Goal: Navigation & Orientation: Find specific page/section

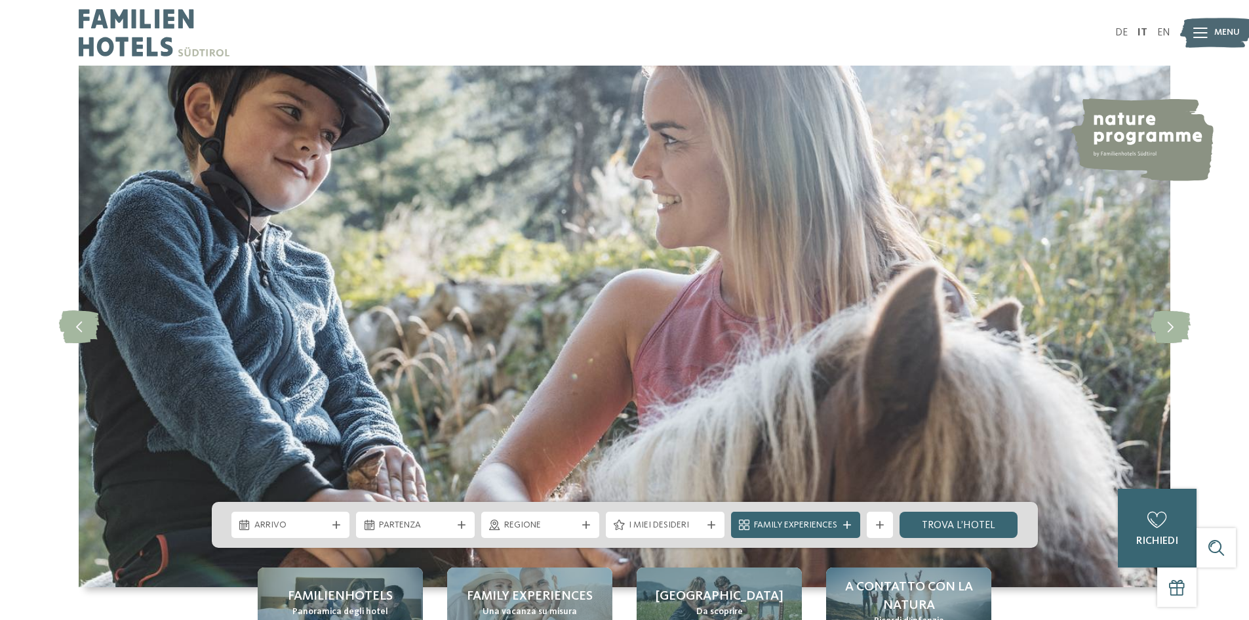
click at [1207, 26] on div at bounding box center [1200, 32] width 14 height 33
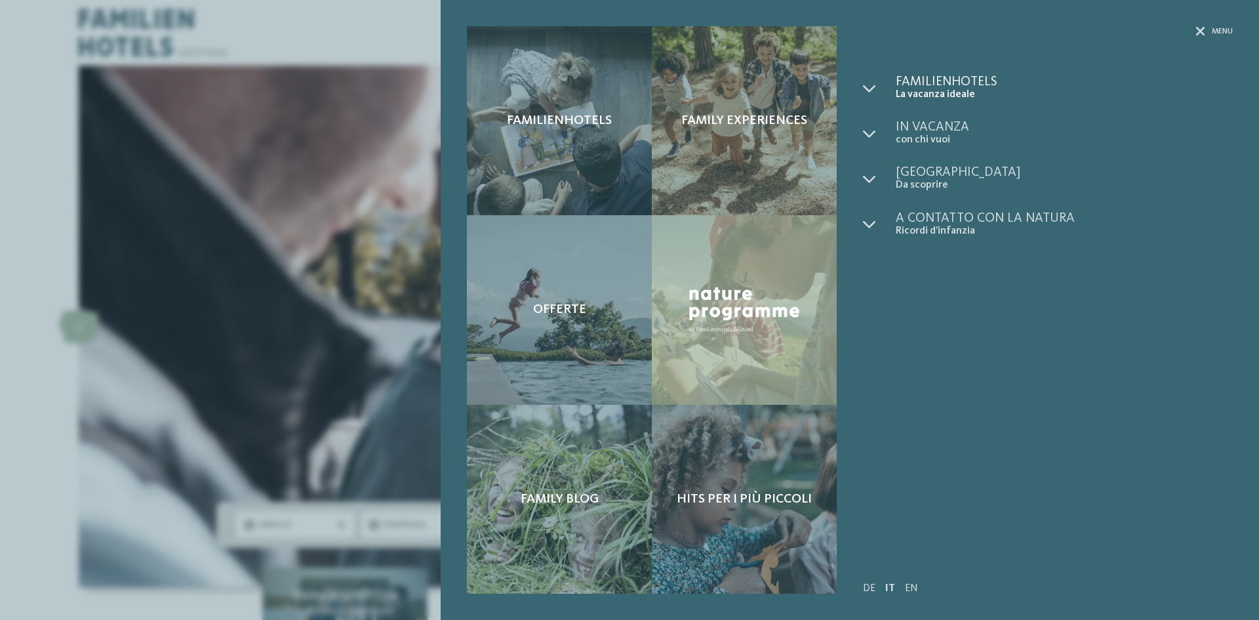
click at [961, 79] on span "Familienhotels" at bounding box center [1064, 81] width 337 height 13
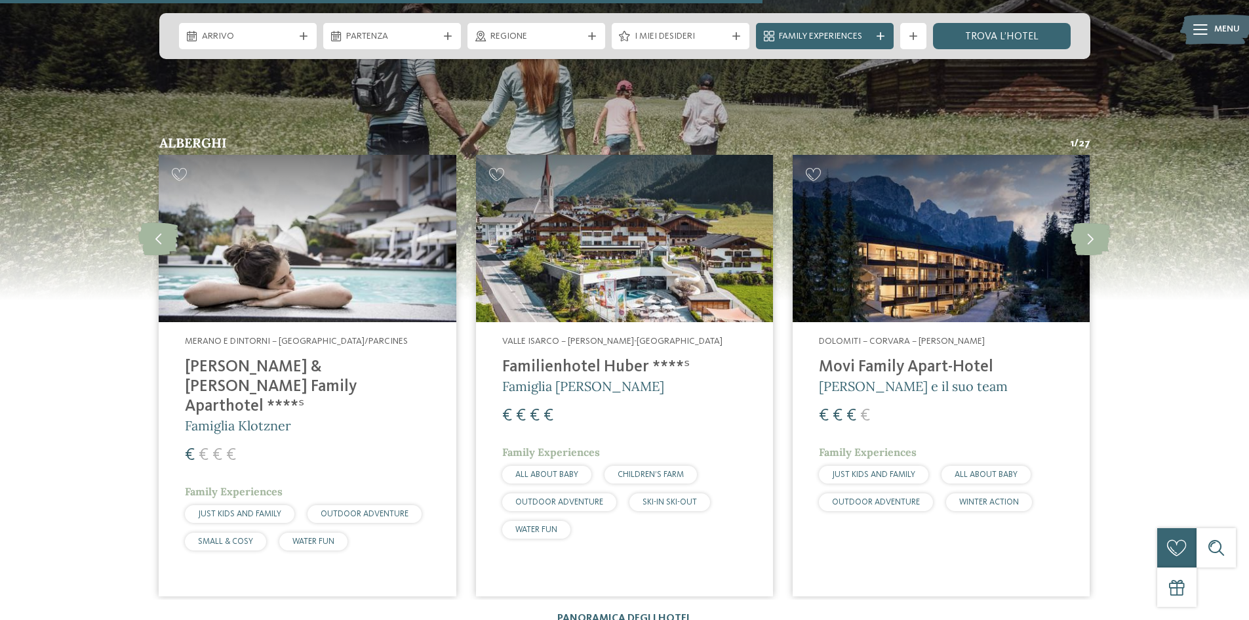
scroll to position [2361, 0]
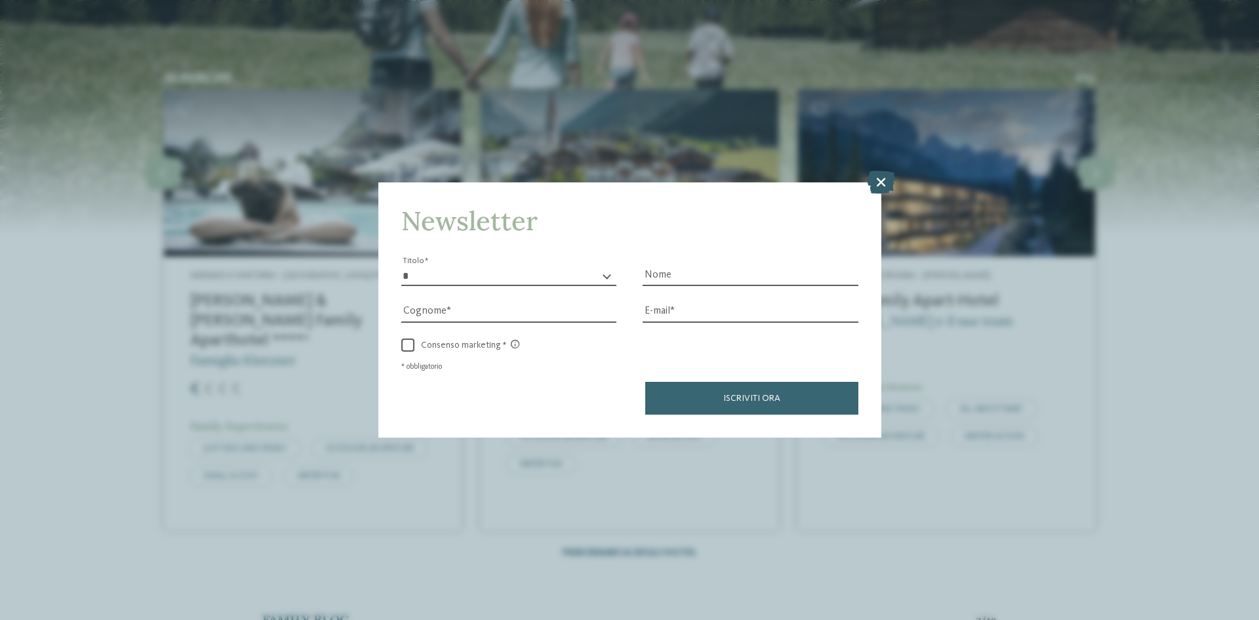
click at [883, 181] on icon at bounding box center [881, 181] width 28 height 23
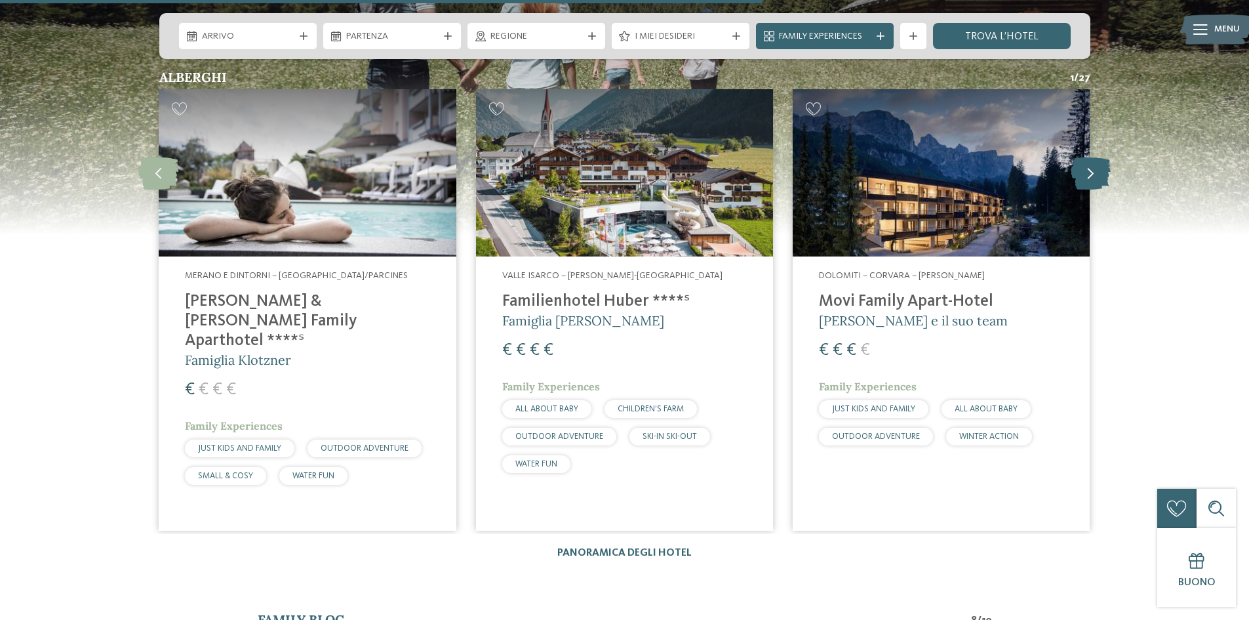
click at [1088, 172] on icon at bounding box center [1091, 172] width 40 height 33
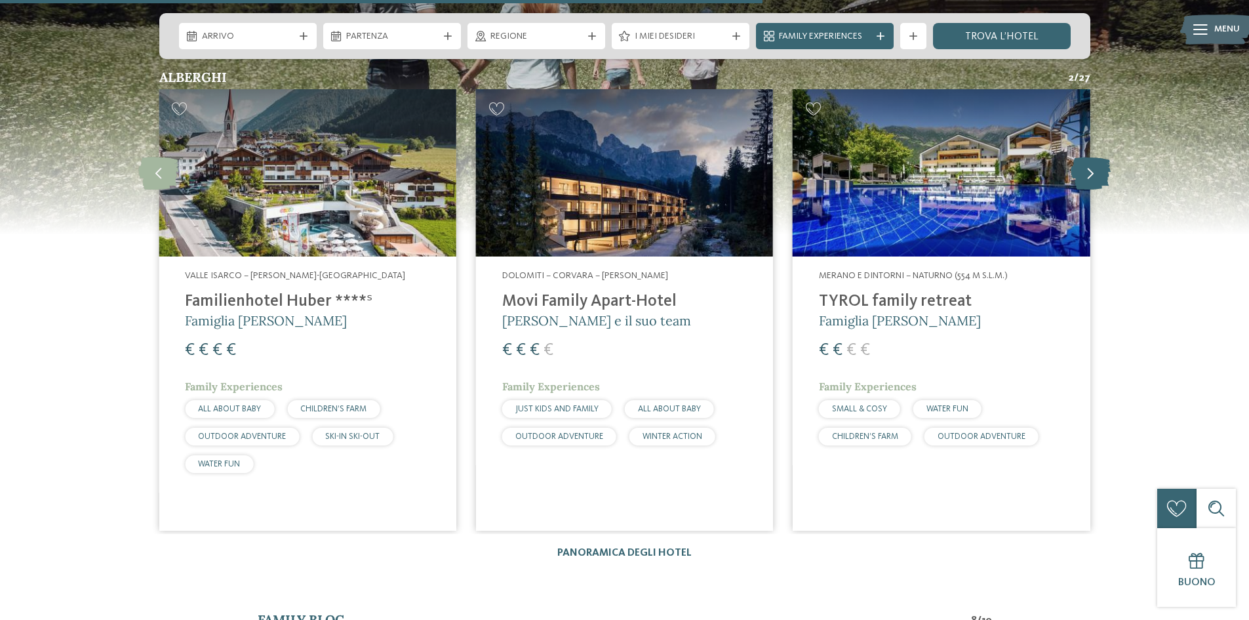
click at [1088, 172] on icon at bounding box center [1091, 172] width 40 height 33
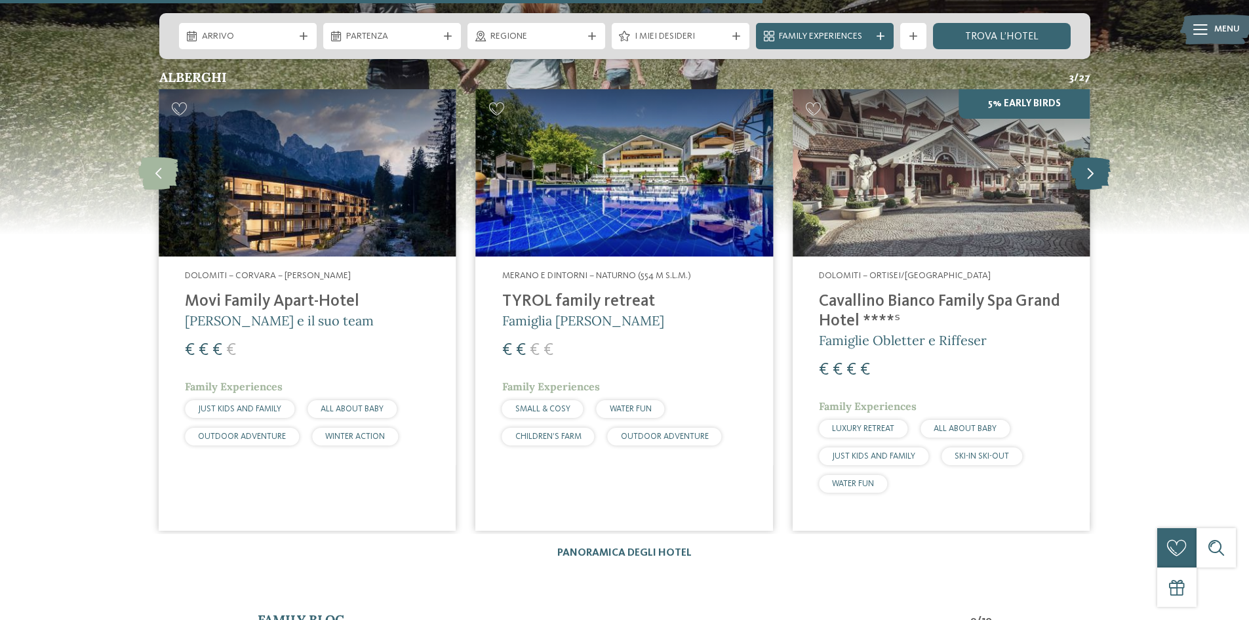
click at [1088, 172] on icon at bounding box center [1091, 172] width 40 height 33
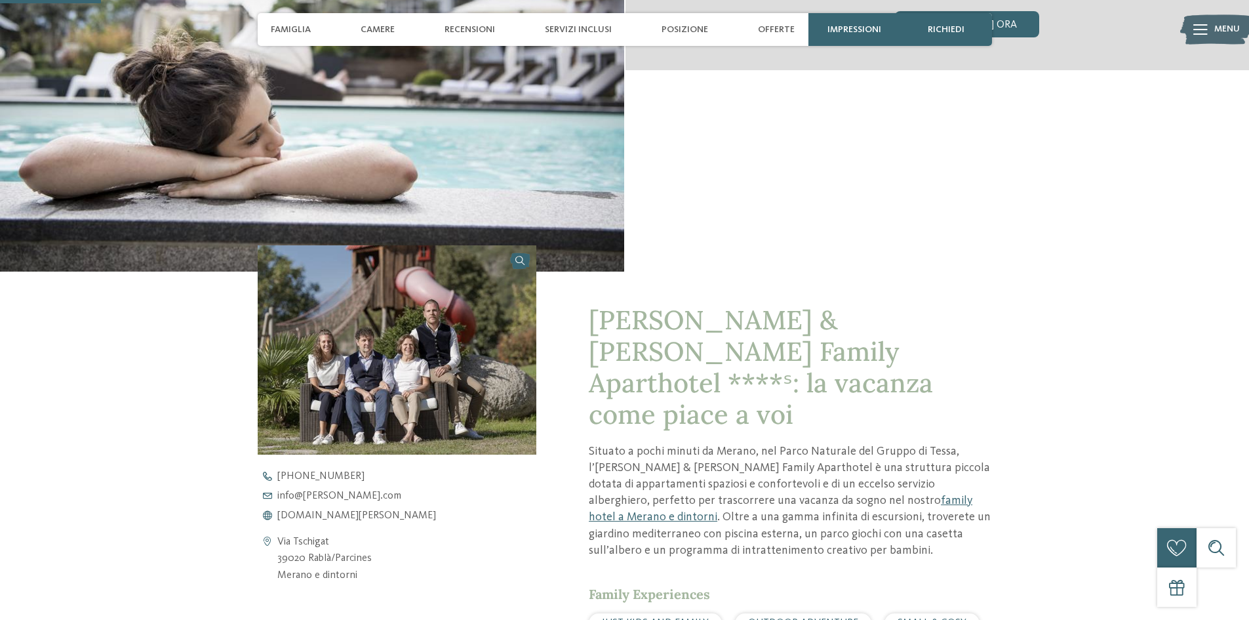
scroll to position [328, 0]
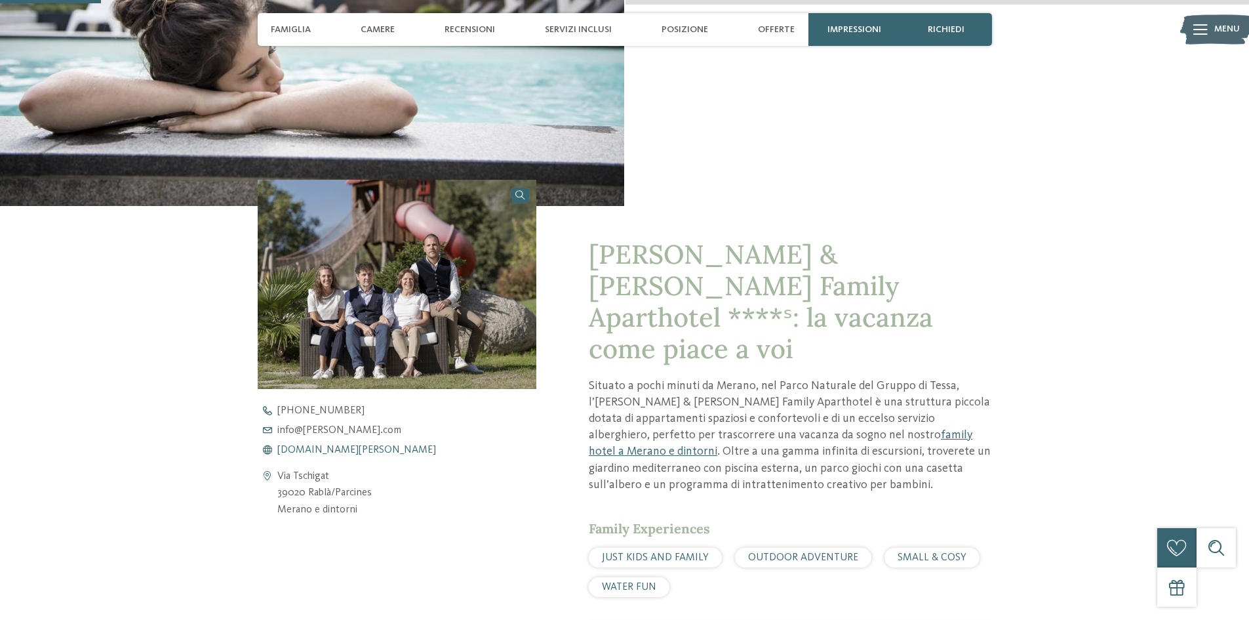
click at [345, 448] on span "www.heidi-edith.com" at bounding box center [356, 450] width 159 height 10
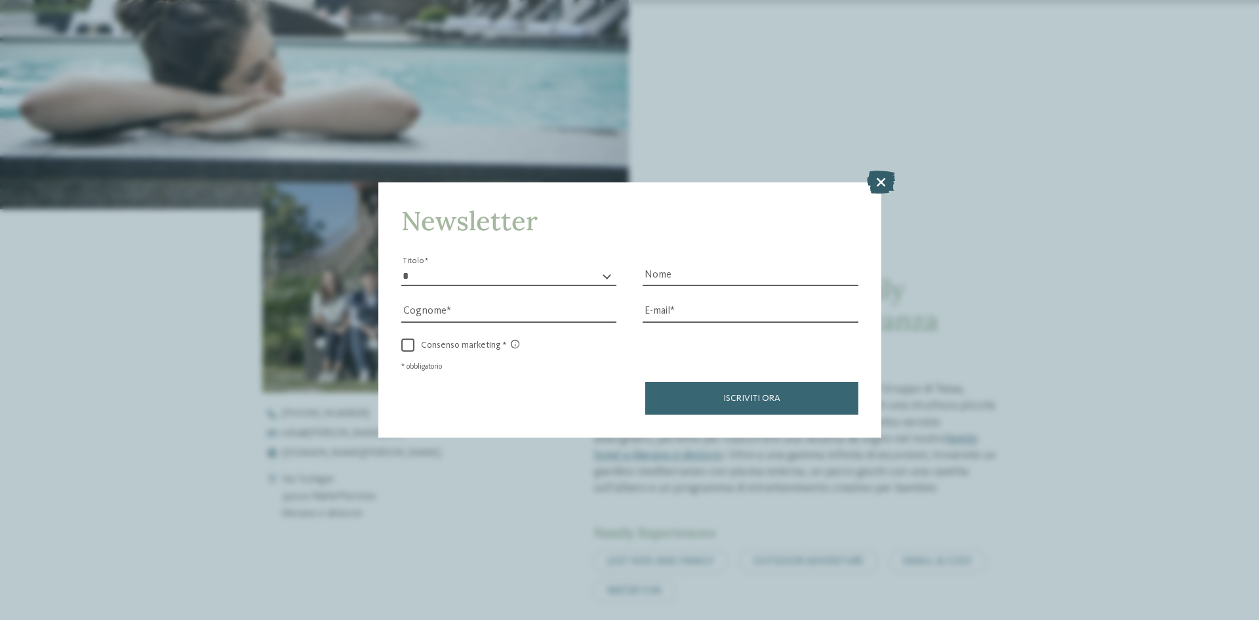
click at [887, 183] on icon at bounding box center [881, 181] width 28 height 23
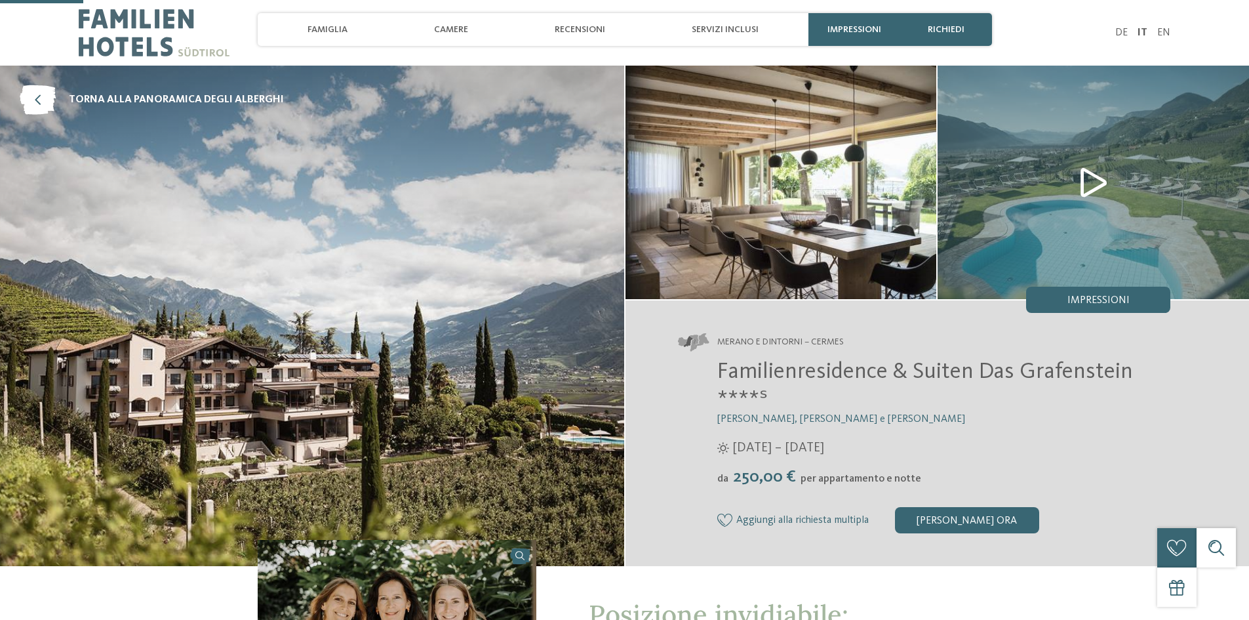
scroll to position [328, 0]
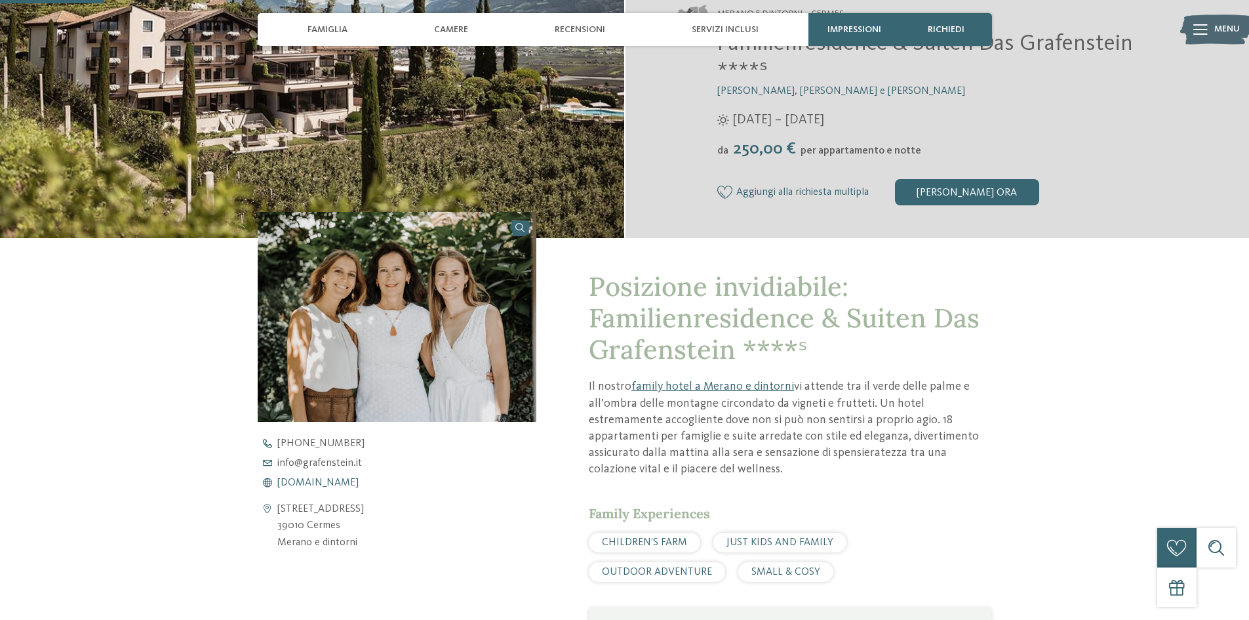
click at [349, 481] on span "[DOMAIN_NAME]" at bounding box center [317, 482] width 81 height 10
